Goal: Use online tool/utility: Utilize a website feature to perform a specific function

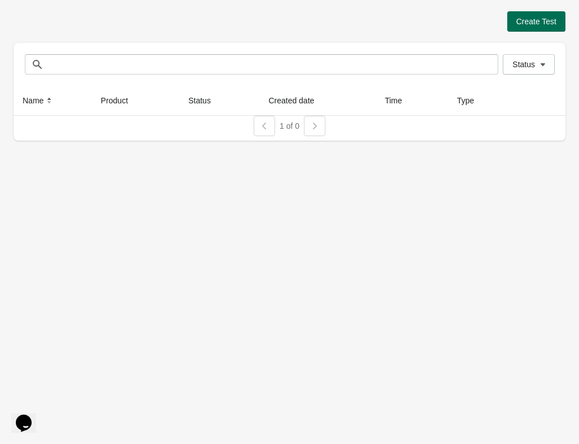
click at [529, 23] on span "Create Test" at bounding box center [536, 21] width 40 height 9
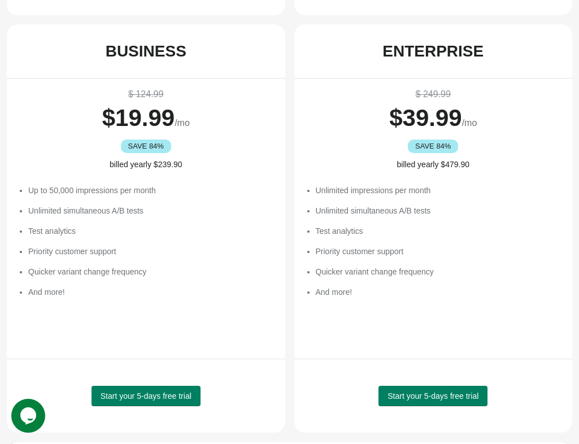
scroll to position [517, 0]
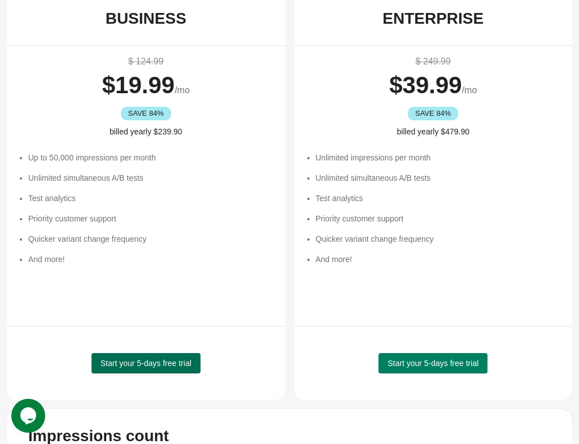
click at [162, 360] on span "Start your 5-days free trial" at bounding box center [145, 362] width 91 height 9
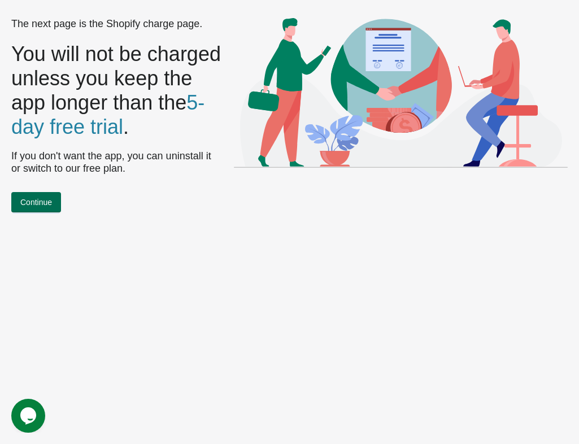
click at [56, 203] on button "Continue" at bounding box center [36, 202] width 50 height 20
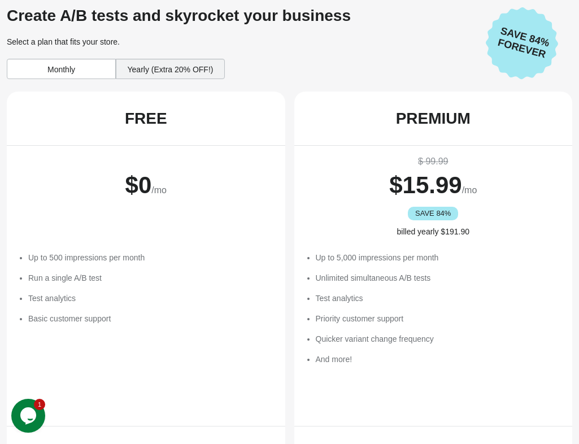
click at [139, 59] on div "Yearly (Extra 20% OFF!)" at bounding box center [170, 69] width 109 height 20
click at [86, 70] on div "Monthly" at bounding box center [61, 69] width 109 height 20
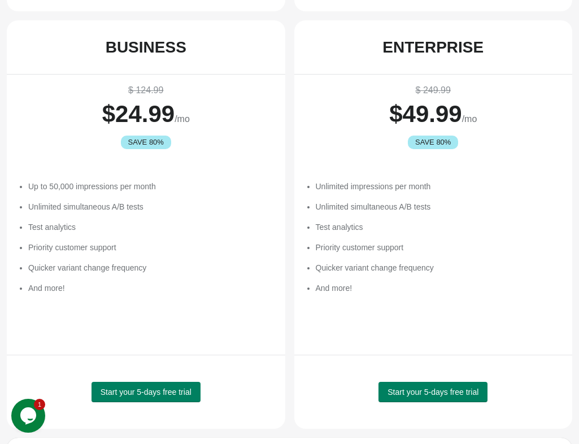
scroll to position [577, 0]
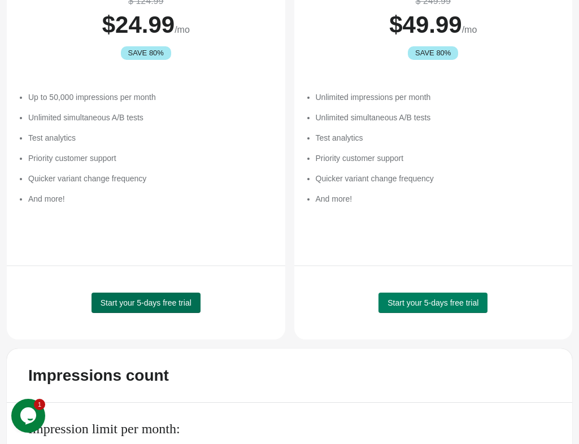
click at [154, 292] on button "Start your 5-days free trial" at bounding box center [145, 302] width 109 height 20
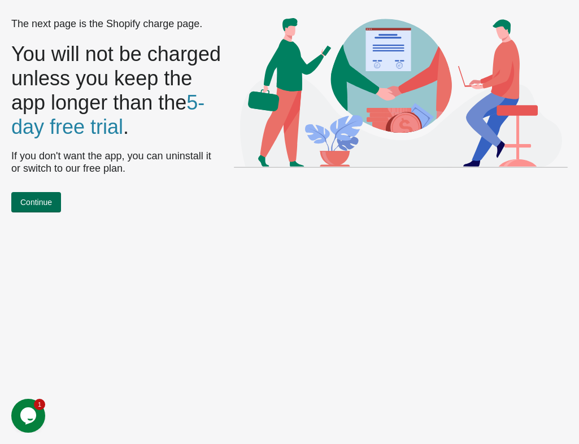
click at [47, 203] on span "Continue" at bounding box center [36, 202] width 32 height 9
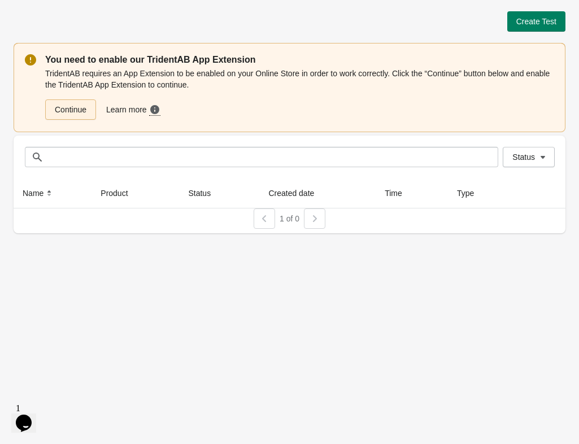
click at [74, 112] on link "Continue" at bounding box center [70, 109] width 51 height 20
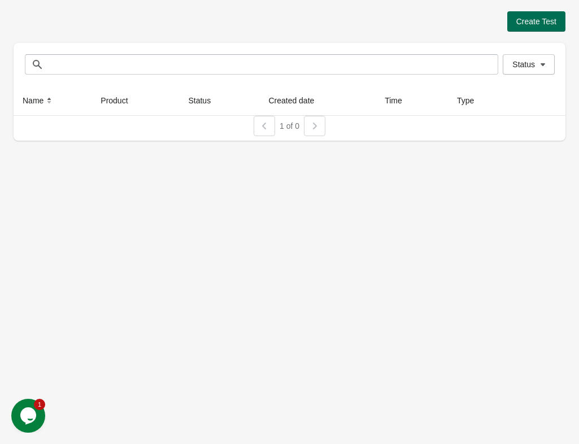
click at [533, 21] on span "Create Test" at bounding box center [536, 21] width 40 height 9
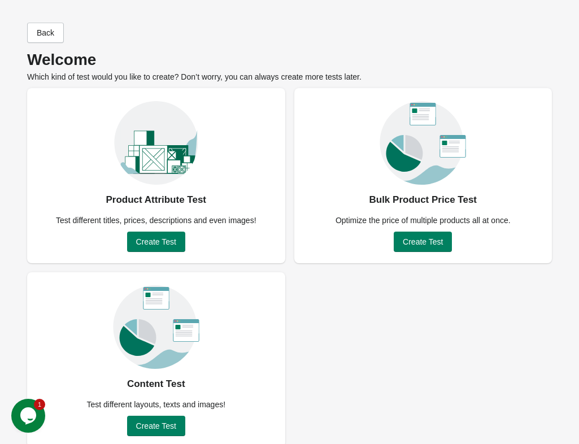
scroll to position [12, 0]
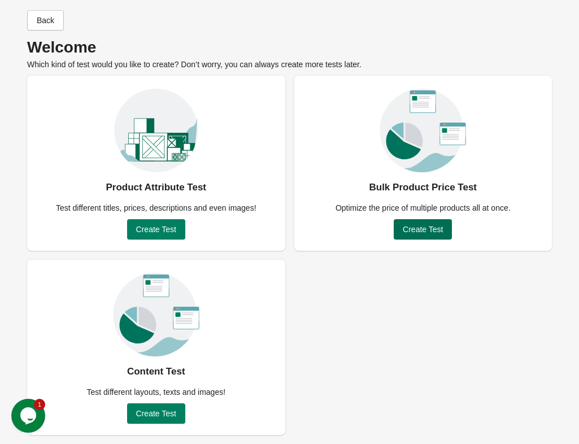
click at [411, 232] on span "Create Test" at bounding box center [422, 229] width 40 height 9
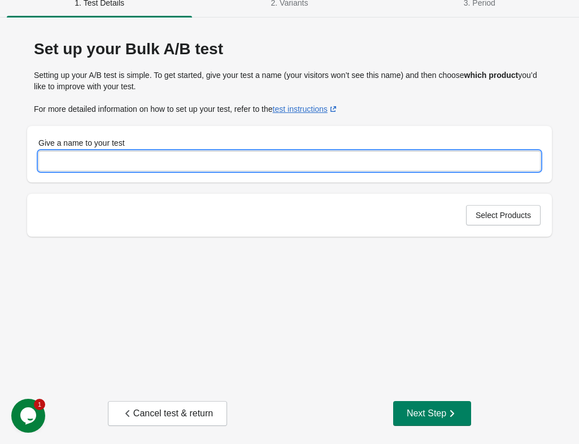
click at [163, 154] on input "Give a name to your test" at bounding box center [289, 161] width 502 height 20
type input "*"
type input "**********"
click at [461, 221] on div "Select Products" at bounding box center [289, 215] width 524 height 43
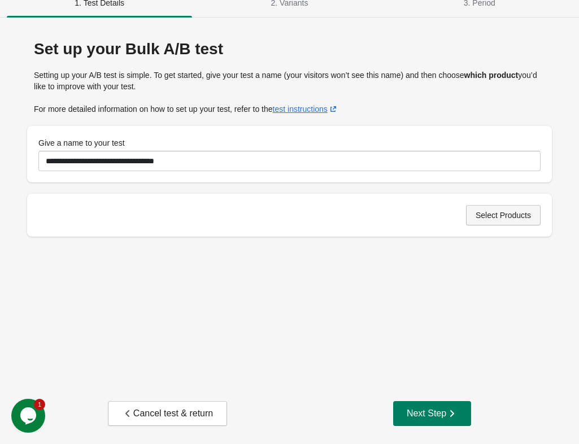
click at [482, 220] on button "Select Products" at bounding box center [503, 215] width 75 height 20
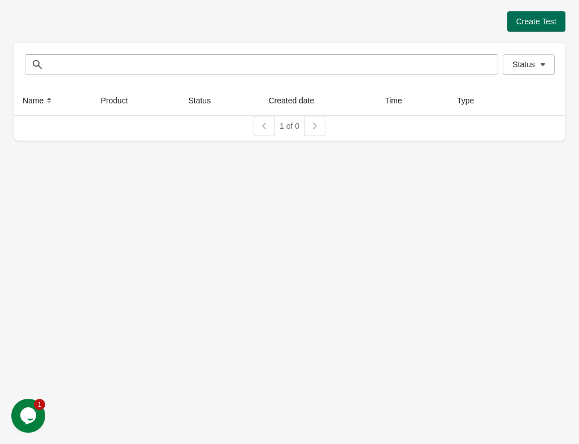
click at [527, 20] on span "Create Test" at bounding box center [536, 21] width 40 height 9
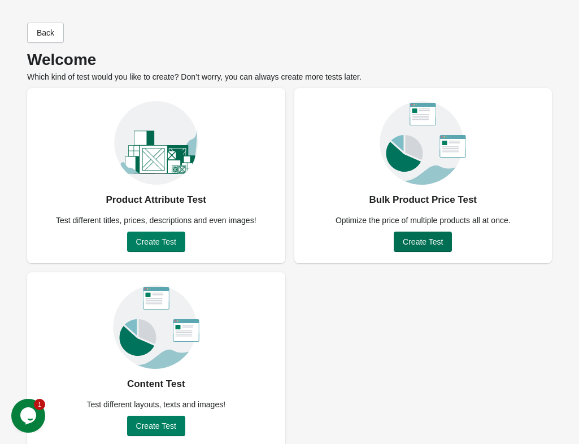
click at [410, 240] on span "Create Test" at bounding box center [422, 241] width 40 height 9
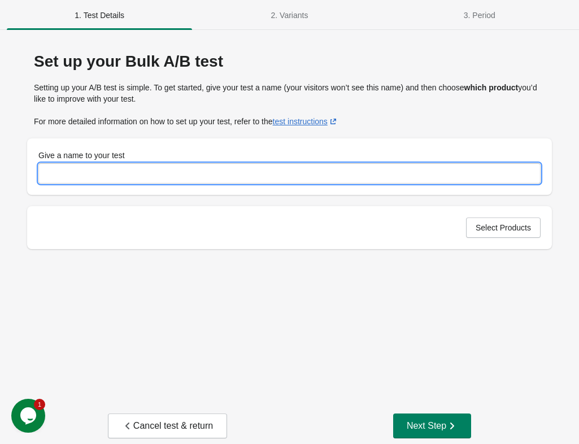
click at [200, 174] on input "Give a name to your test" at bounding box center [289, 173] width 502 height 20
type input "**********"
click at [482, 227] on span "Select Products" at bounding box center [502, 227] width 55 height 9
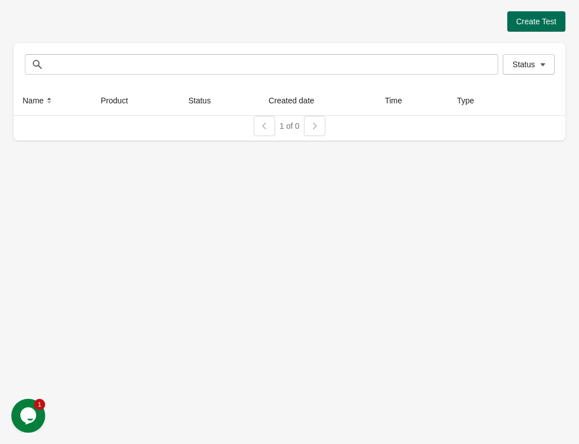
click at [529, 26] on button "Create Test" at bounding box center [536, 21] width 58 height 20
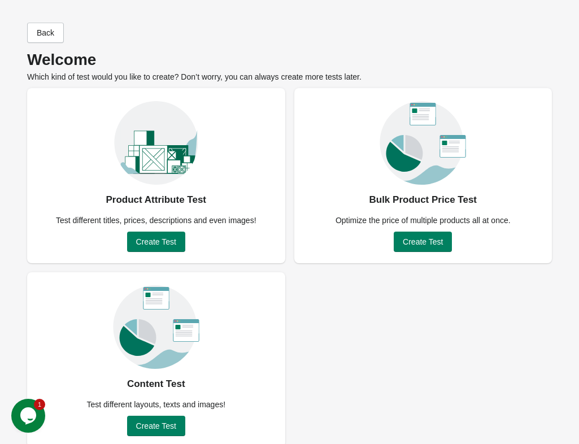
click at [420, 229] on div "Bulk Product Price Test Optimize the price of multiple products all at once. Cr…" at bounding box center [423, 175] width 258 height 175
click at [419, 233] on button "Create Test" at bounding box center [422, 241] width 58 height 20
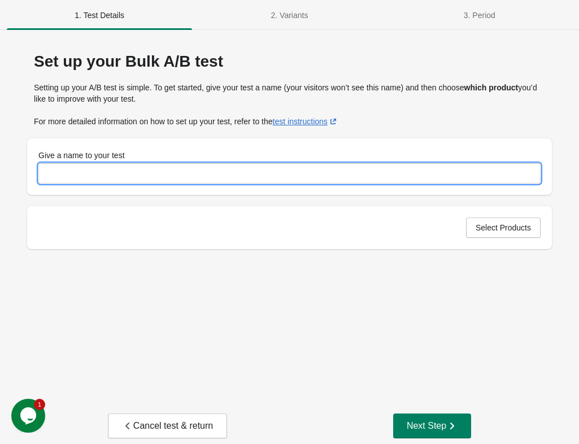
click at [171, 177] on input "Give a name to your test" at bounding box center [289, 173] width 502 height 20
type input "**********"
click at [479, 225] on span "Select Products" at bounding box center [502, 227] width 55 height 9
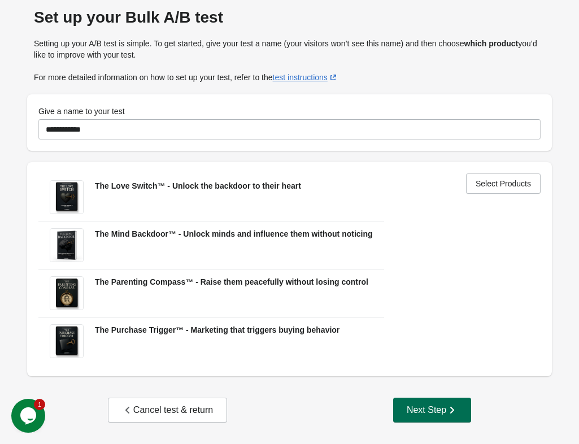
click at [424, 405] on div "Next Step" at bounding box center [431, 409] width 51 height 11
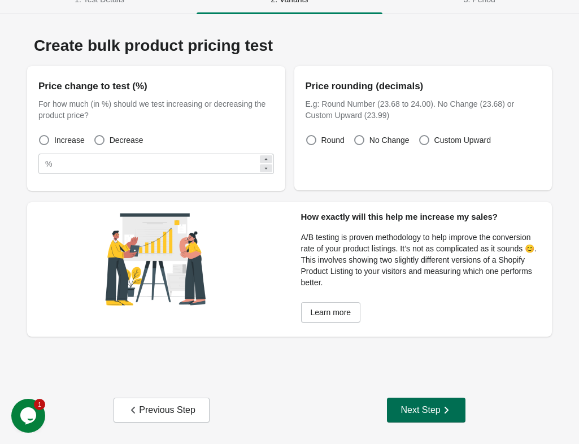
scroll to position [16, 0]
click at [106, 137] on label "Decrease" at bounding box center [119, 140] width 50 height 16
click at [47, 137] on span at bounding box center [44, 140] width 10 height 10
click at [45, 161] on div "%" at bounding box center [48, 164] width 7 height 14
click at [52, 161] on div "%" at bounding box center [48, 164] width 7 height 14
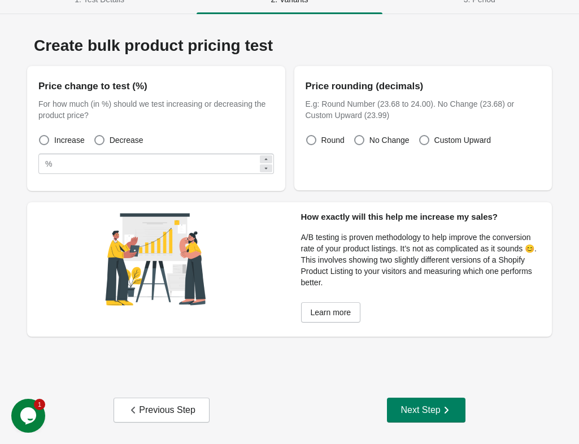
click at [52, 161] on div "%" at bounding box center [48, 164] width 7 height 14
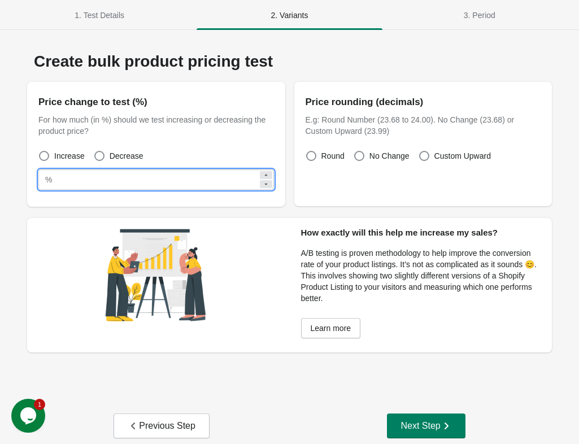
click at [97, 175] on input "**" at bounding box center [156, 179] width 201 height 20
click at [365, 156] on label "No Change" at bounding box center [381, 156] width 56 height 16
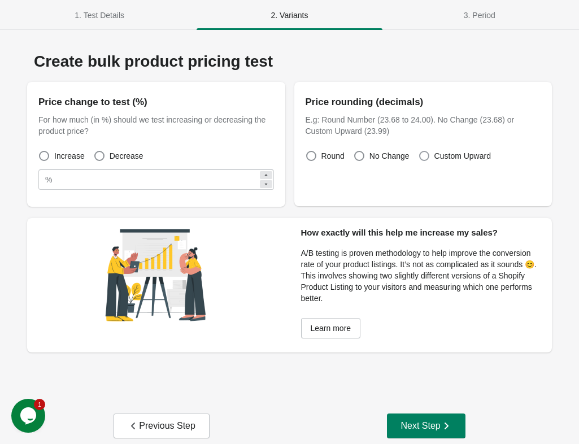
click at [435, 152] on span "Custom Upward" at bounding box center [462, 155] width 56 height 11
click at [443, 441] on div "Create bulk product pricing test Price change to test (%) For how much (in %) s…" at bounding box center [289, 248] width 551 height 414
click at [442, 431] on button "Next Step" at bounding box center [426, 425] width 78 height 25
